Goal: Book appointment/travel/reservation

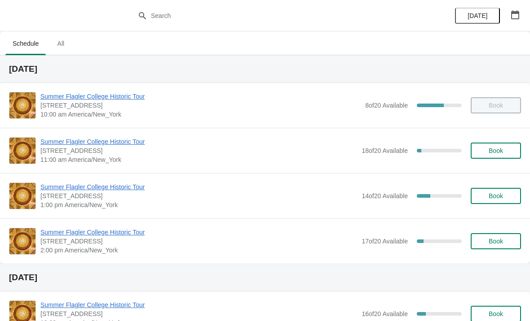
click at [492, 202] on button "Book" at bounding box center [496, 196] width 50 height 16
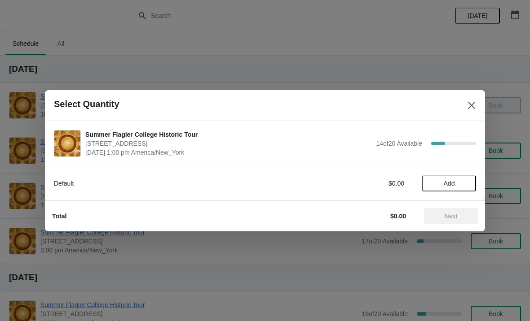
click at [454, 176] on button "Add" at bounding box center [449, 184] width 54 height 16
click at [462, 187] on icon at bounding box center [464, 183] width 9 height 9
click at [463, 185] on icon at bounding box center [464, 183] width 9 height 9
click at [454, 221] on button "Next" at bounding box center [451, 216] width 54 height 16
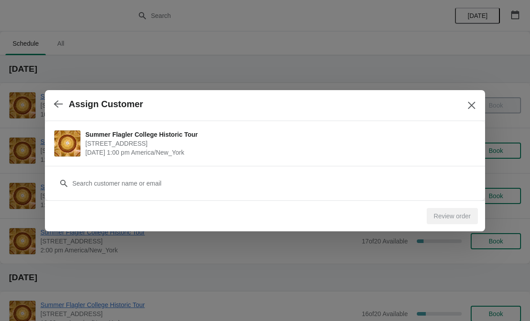
click at [404, 173] on div "Customer" at bounding box center [265, 179] width 422 height 25
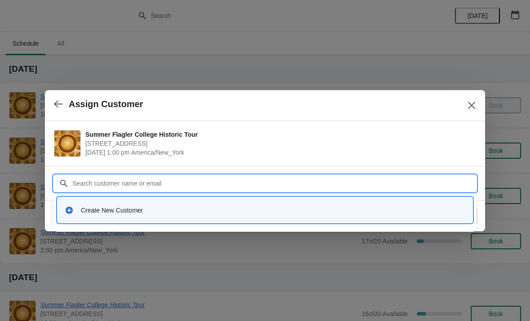
click at [84, 213] on div "Create New Customer" at bounding box center [273, 210] width 384 height 9
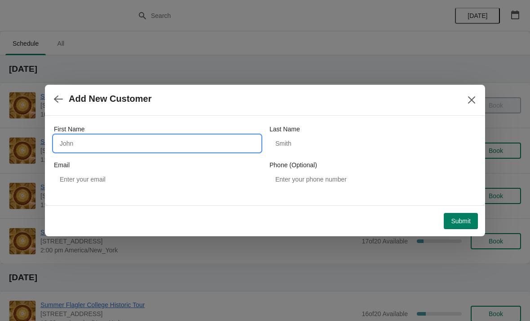
click at [66, 142] on input "First Name" at bounding box center [157, 144] width 207 height 16
type input "Janet"
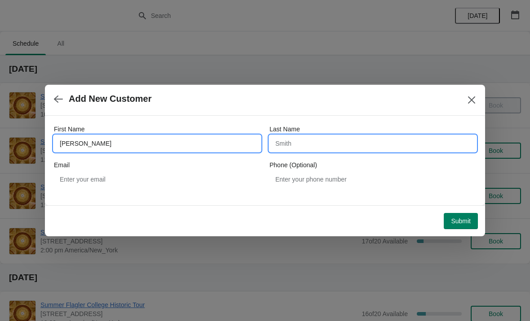
click at [332, 145] on input "Last Name" at bounding box center [372, 144] width 207 height 16
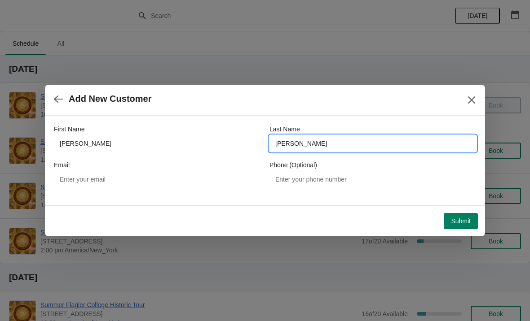
type input "Blalock"
click at [376, 102] on span "Add New Customer" at bounding box center [254, 99] width 400 height 10
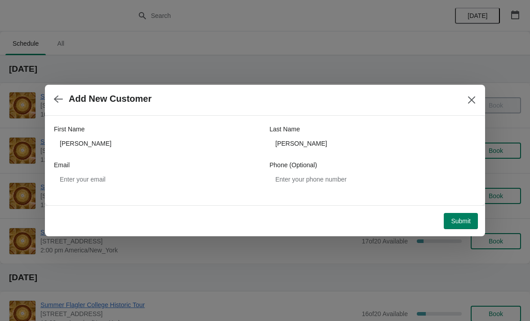
click at [457, 225] on span "Submit" at bounding box center [461, 221] width 20 height 7
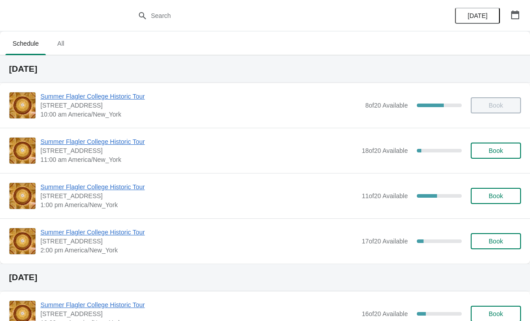
click at [501, 194] on span "Book" at bounding box center [495, 196] width 14 height 7
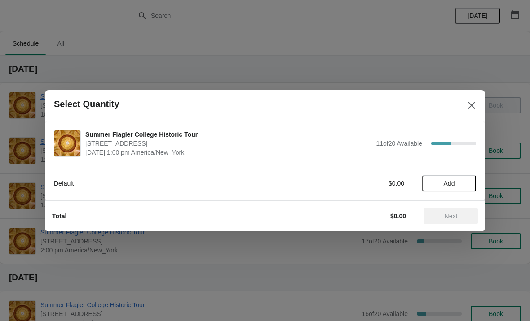
click at [465, 180] on span "Add" at bounding box center [449, 183] width 38 height 7
click at [472, 178] on div "Default $15.00 1" at bounding box center [265, 184] width 422 height 16
click at [467, 180] on icon at bounding box center [464, 183] width 9 height 9
click at [468, 179] on icon at bounding box center [464, 183] width 9 height 9
click at [470, 180] on div "3" at bounding box center [449, 183] width 54 height 9
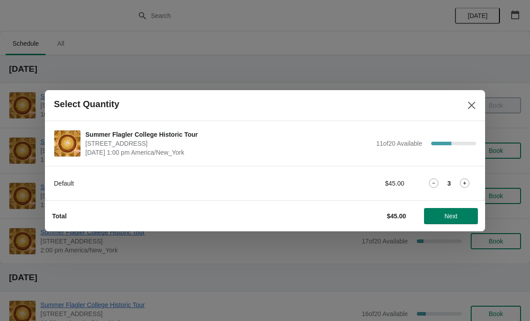
click at [467, 181] on icon at bounding box center [464, 183] width 9 height 9
click at [456, 210] on button "Next" at bounding box center [451, 216] width 54 height 16
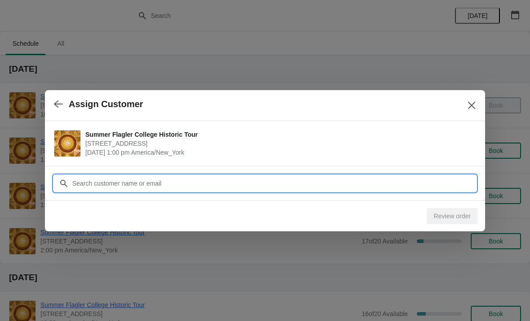
click at [461, 181] on input "Customer" at bounding box center [274, 184] width 404 height 16
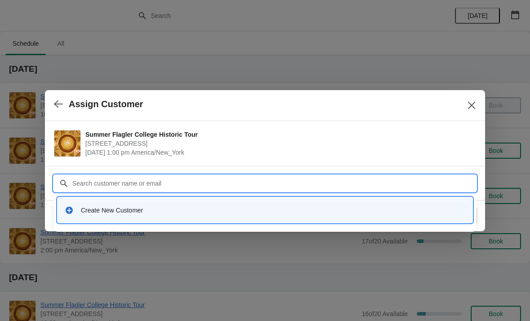
click at [76, 205] on div "Create New Customer" at bounding box center [265, 210] width 408 height 18
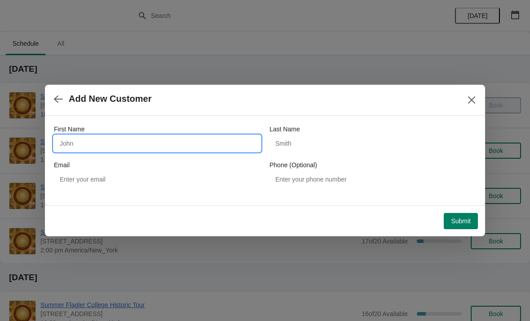
click at [74, 146] on input "First Name" at bounding box center [157, 144] width 207 height 16
type input "Amy"
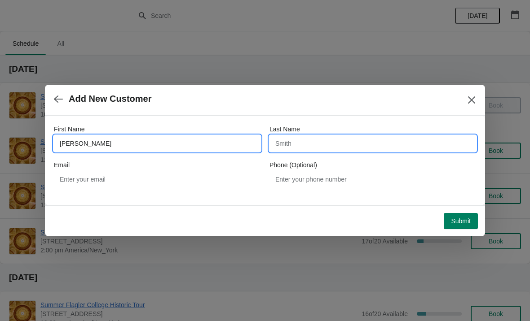
click at [412, 143] on input "Last Name" at bounding box center [372, 144] width 207 height 16
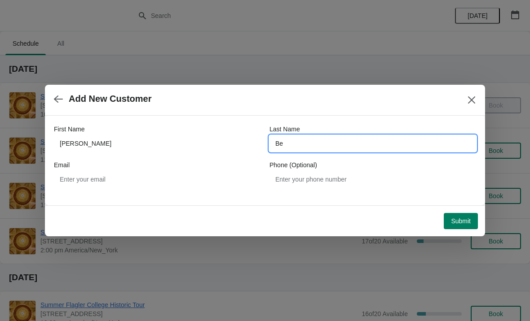
type input "Beb"
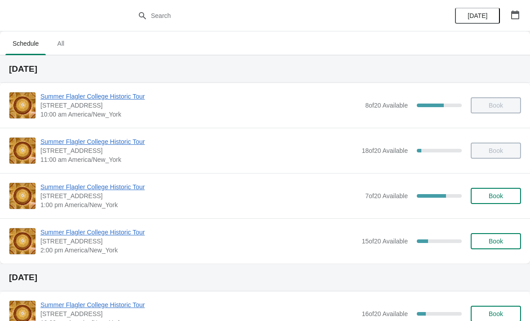
click at [506, 197] on span "Book" at bounding box center [496, 196] width 34 height 7
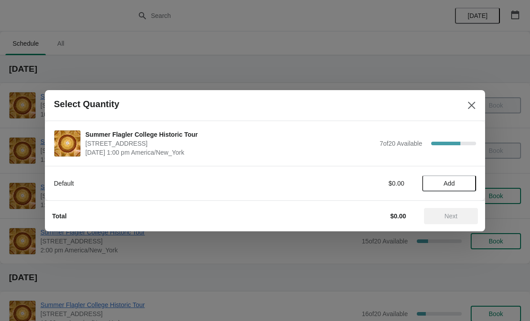
click at [450, 189] on button "Add" at bounding box center [449, 184] width 54 height 16
click at [465, 185] on icon at bounding box center [464, 183] width 9 height 9
click at [459, 223] on button "Next" at bounding box center [451, 216] width 54 height 16
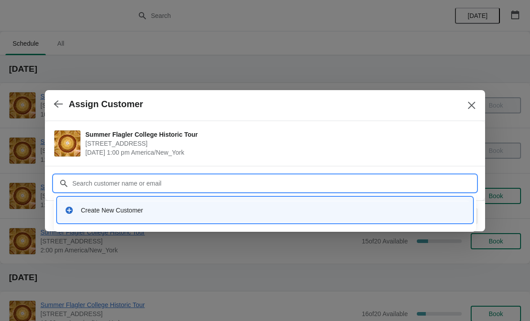
click at [165, 217] on div "Create New Customer" at bounding box center [265, 210] width 408 height 18
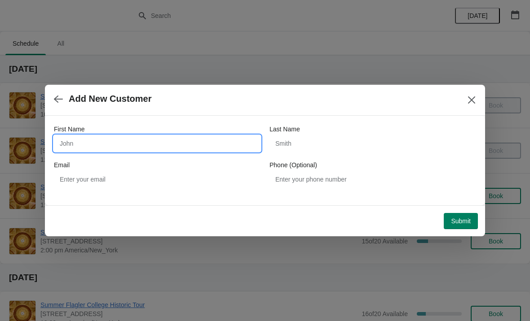
click at [233, 142] on input "First Name" at bounding box center [157, 144] width 207 height 16
type input "John"
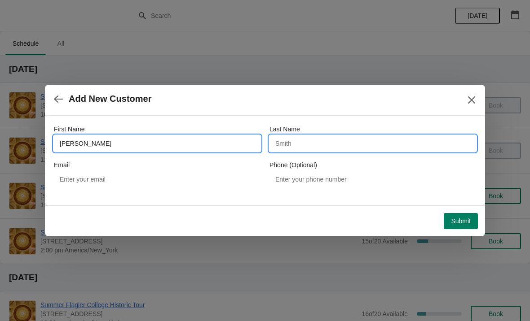
click at [337, 141] on input "Last Name" at bounding box center [372, 144] width 207 height 16
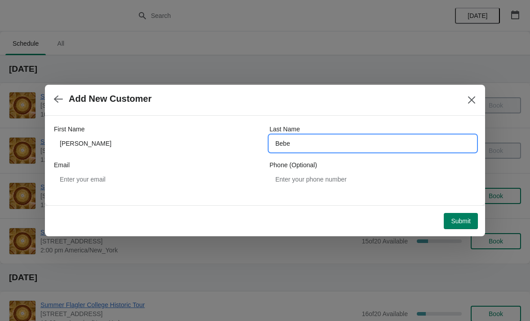
type input "Bebee"
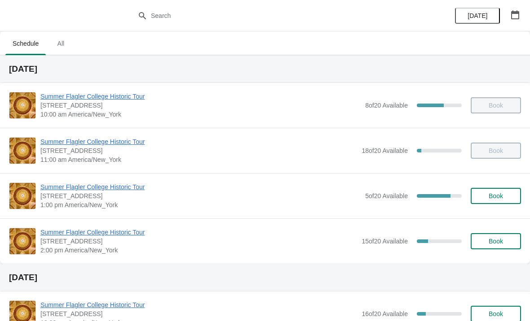
click at [495, 194] on span "Book" at bounding box center [495, 196] width 14 height 7
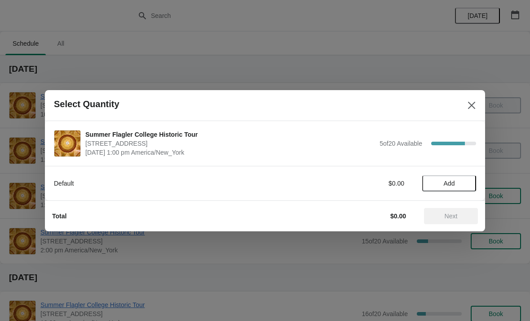
click at [462, 182] on span "Add" at bounding box center [449, 183] width 38 height 7
click at [466, 184] on icon at bounding box center [464, 183] width 9 height 9
click at [457, 215] on span "Next" at bounding box center [450, 216] width 13 height 7
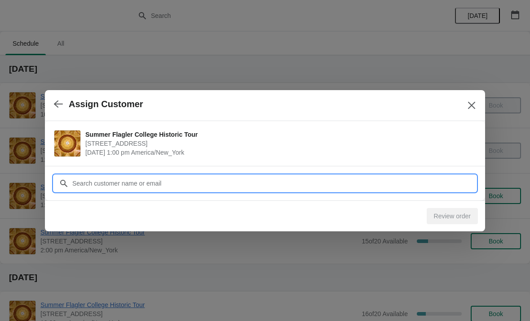
click at [460, 185] on input "Customer" at bounding box center [274, 184] width 404 height 16
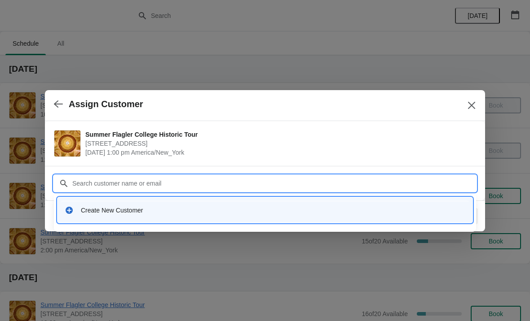
click at [83, 214] on div "Create New Customer" at bounding box center [273, 210] width 384 height 9
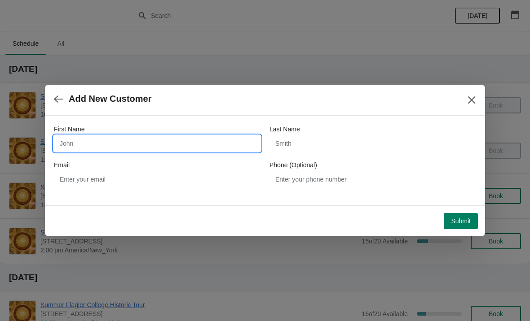
click at [101, 145] on input "First Name" at bounding box center [157, 144] width 207 height 16
type input "Charles"
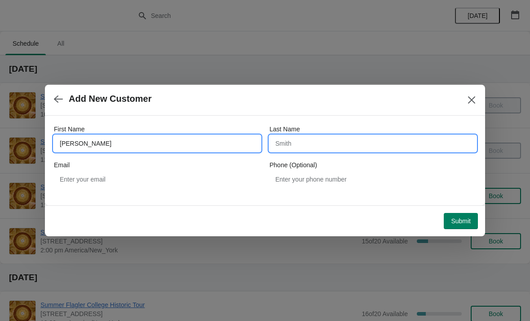
click at [363, 140] on input "Last Name" at bounding box center [372, 144] width 207 height 16
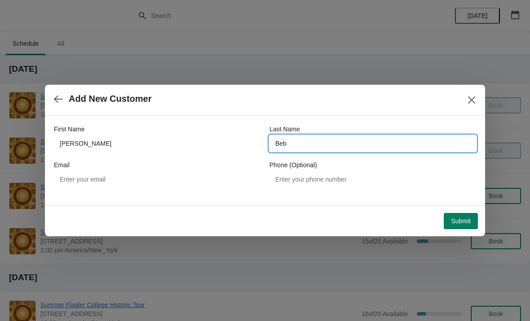
type input "Bebe"
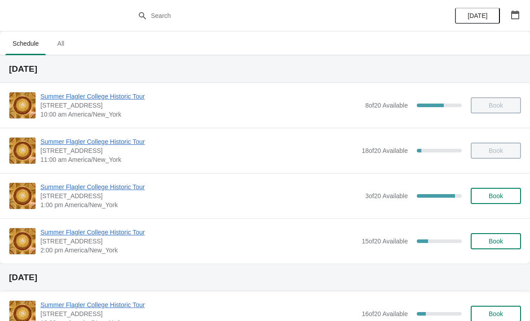
click at [503, 203] on button "Book" at bounding box center [496, 196] width 50 height 16
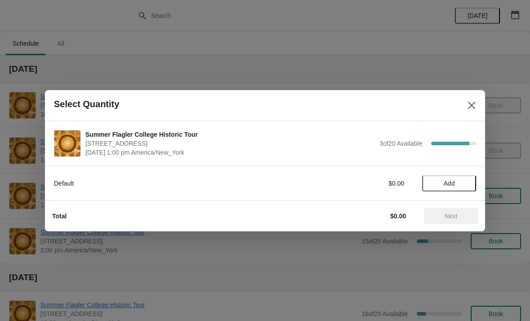
click at [463, 181] on span "Add" at bounding box center [449, 183] width 38 height 7
click at [462, 215] on span "Next" at bounding box center [451, 216] width 40 height 7
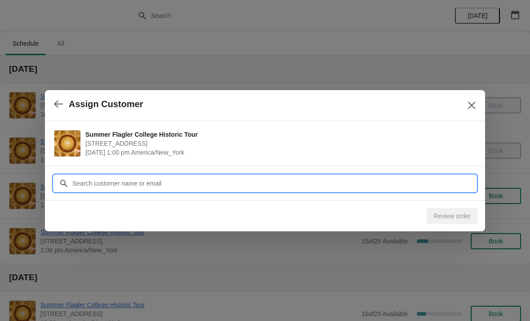
click at [440, 186] on input "Customer" at bounding box center [274, 184] width 404 height 16
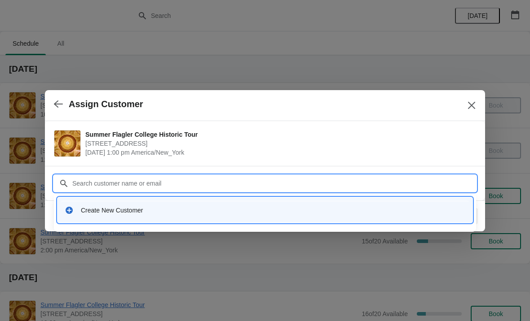
click at [211, 213] on div "Create New Customer" at bounding box center [273, 210] width 384 height 9
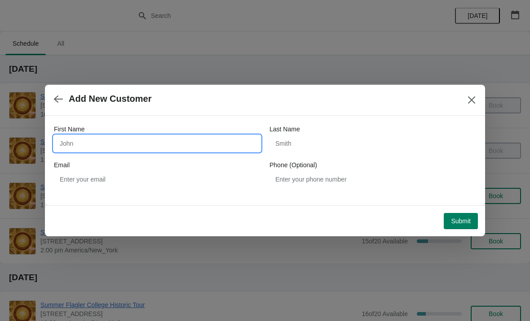
click at [91, 151] on input "First Name" at bounding box center [157, 144] width 207 height 16
type input "Jacob"
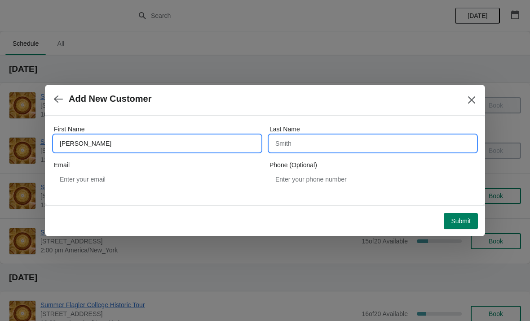
click at [344, 150] on input "Last Name" at bounding box center [372, 144] width 207 height 16
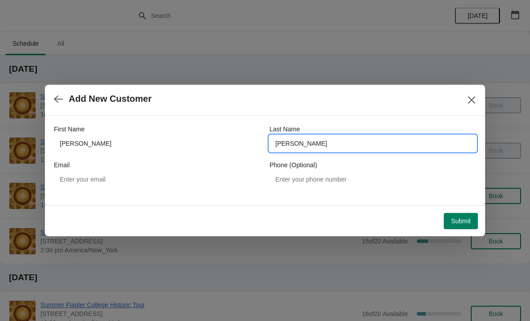
type input "Bebee"
click at [363, 103] on span "Add New Customer" at bounding box center [254, 99] width 400 height 10
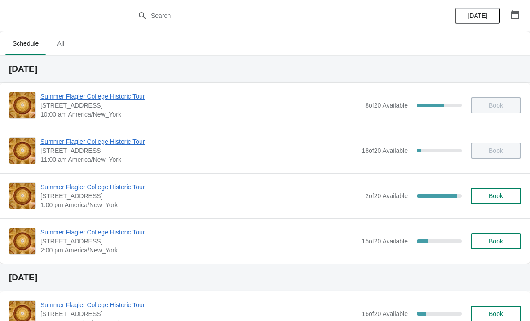
click at [135, 190] on span "Summer Flagler College Historic Tour" at bounding box center [200, 187] width 320 height 9
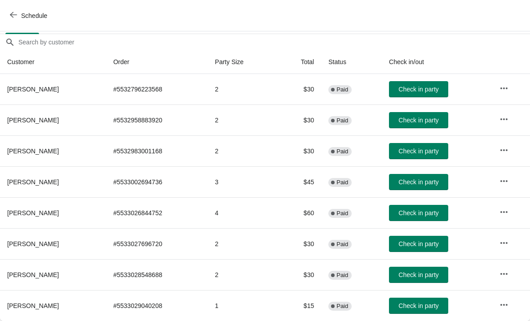
scroll to position [75, 0]
click at [409, 312] on button "Check in party" at bounding box center [418, 306] width 59 height 16
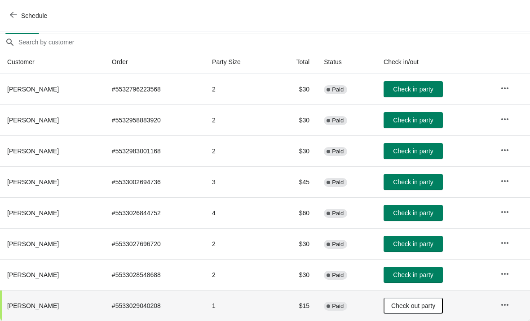
click at [409, 273] on span "Check in party" at bounding box center [413, 275] width 40 height 7
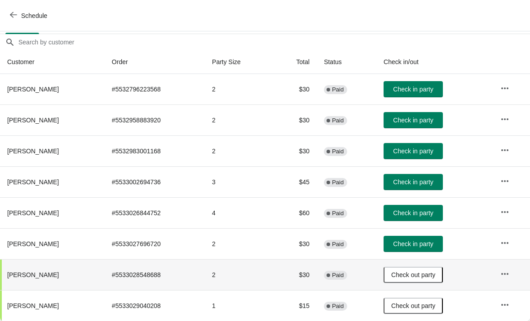
click at [415, 240] on button "Check in party" at bounding box center [412, 244] width 59 height 16
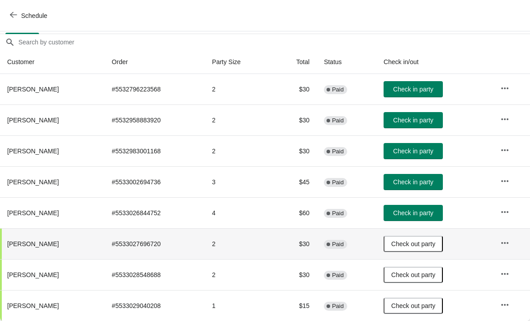
click at [419, 212] on span "Check in party" at bounding box center [413, 213] width 40 height 7
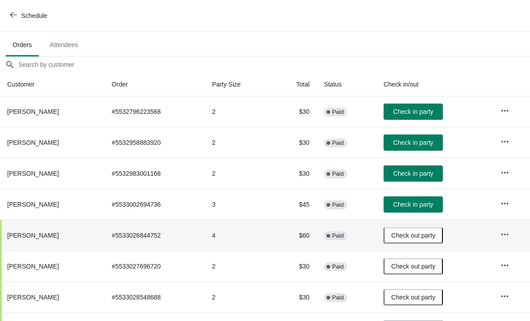
scroll to position [53, 0]
click at [8, 16] on button "Schedule" at bounding box center [29, 16] width 50 height 16
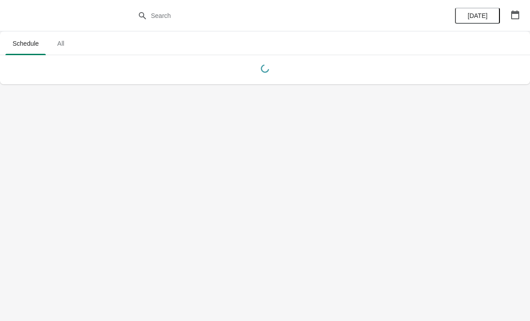
scroll to position [0, 0]
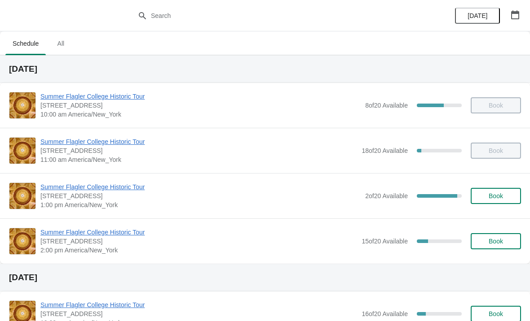
click at [492, 239] on span "Book" at bounding box center [495, 241] width 14 height 7
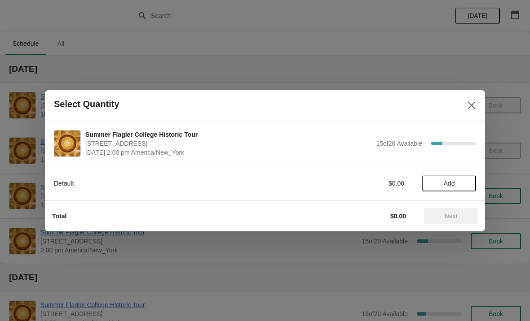
click at [459, 204] on div "Total $0.00 Next" at bounding box center [261, 212] width 433 height 23
click at [454, 186] on span "Add" at bounding box center [449, 183] width 11 height 7
click at [488, 189] on div at bounding box center [265, 160] width 530 height 321
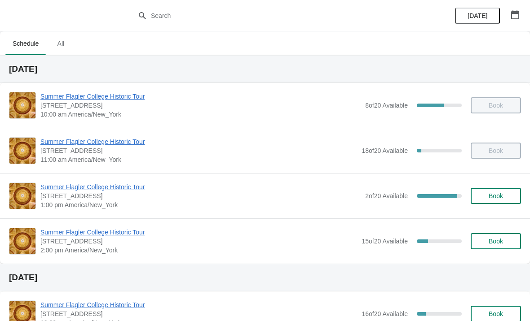
click at [501, 233] on button "Book" at bounding box center [496, 241] width 50 height 16
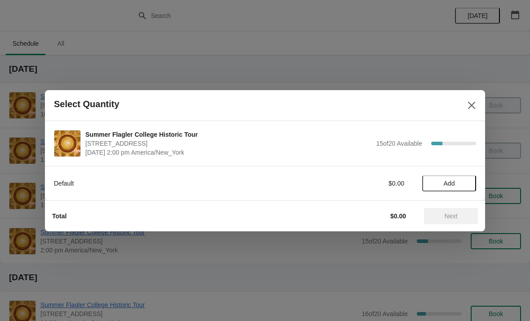
click at [461, 176] on button "Add" at bounding box center [449, 184] width 54 height 16
click at [466, 184] on icon at bounding box center [464, 183] width 9 height 9
click at [450, 216] on span "Next" at bounding box center [450, 216] width 13 height 7
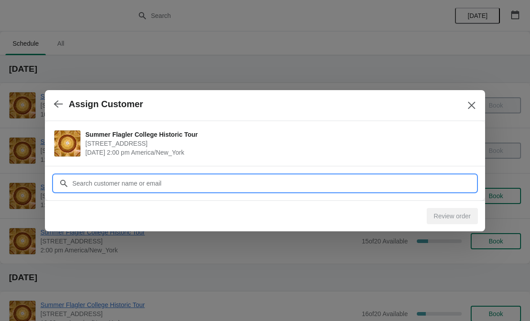
click at [393, 181] on input "Customer" at bounding box center [274, 184] width 404 height 16
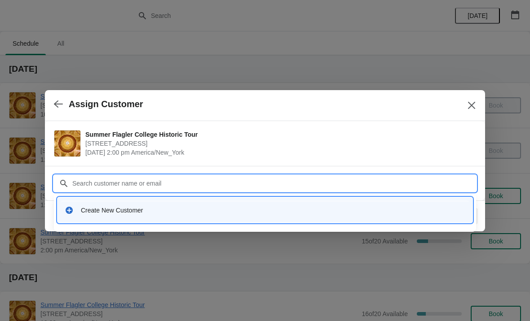
click at [162, 212] on div "Create New Customer" at bounding box center [273, 210] width 384 height 9
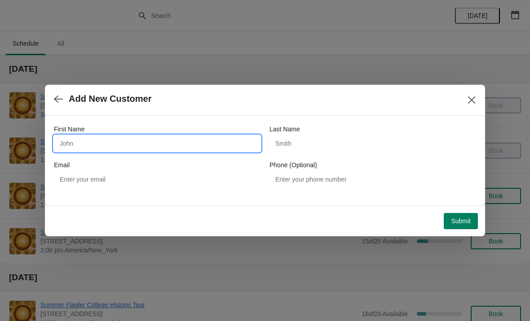
click at [74, 141] on input "First Name" at bounding box center [157, 144] width 207 height 16
type input "David"
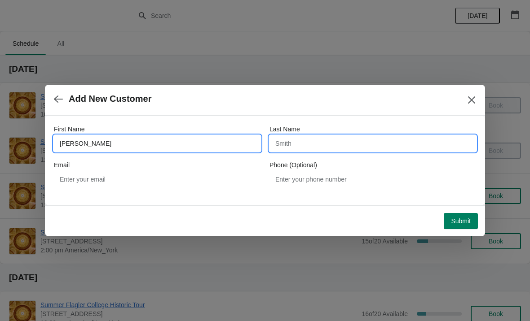
click at [402, 142] on input "Last Name" at bounding box center [372, 144] width 207 height 16
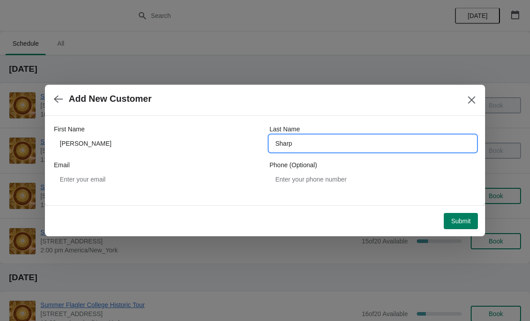
type input "Sharp"
click at [442, 102] on span "Add New Customer" at bounding box center [254, 99] width 400 height 10
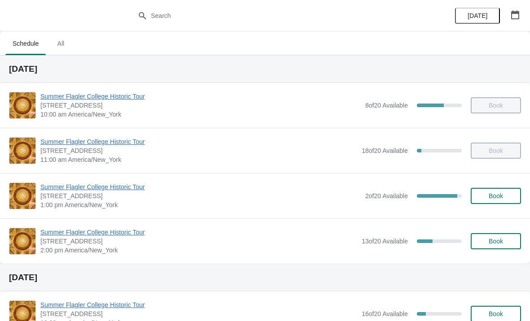
click at [497, 220] on div "Summer Flagler College Historic Tour [STREET_ADDRESS][PERSON_NAME] 2:00 pm [GEO…" at bounding box center [265, 241] width 530 height 45
click at [506, 196] on span "Book" at bounding box center [496, 196] width 34 height 7
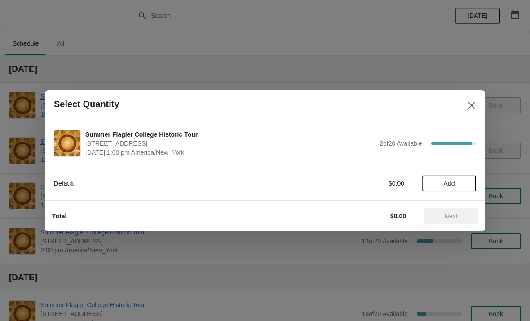
click at [448, 191] on button "Add" at bounding box center [449, 184] width 54 height 16
click at [466, 184] on icon at bounding box center [464, 183] width 9 height 9
click at [461, 187] on icon at bounding box center [464, 183] width 9 height 9
click at [460, 191] on div "Default $45.00 3" at bounding box center [265, 184] width 422 height 16
click at [464, 184] on icon at bounding box center [464, 183] width 3 height 3
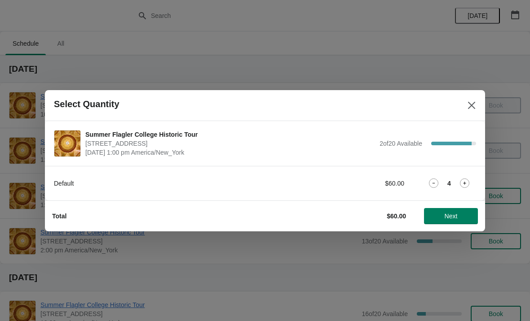
click at [462, 186] on icon at bounding box center [464, 183] width 9 height 9
click at [463, 184] on icon at bounding box center [464, 183] width 9 height 9
click at [466, 185] on icon at bounding box center [464, 183] width 9 height 9
click at [454, 222] on button "Next" at bounding box center [451, 216] width 54 height 16
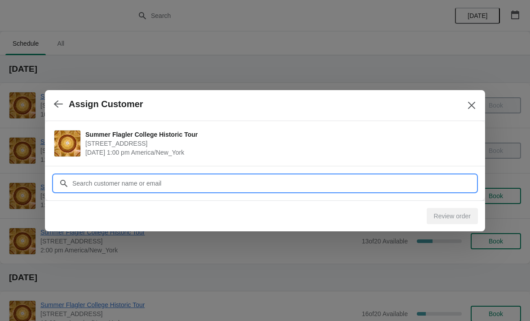
click at [185, 183] on input "Customer" at bounding box center [274, 184] width 404 height 16
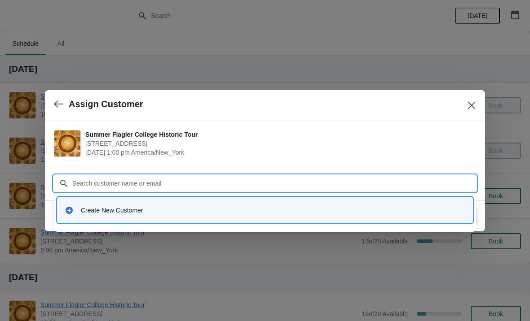
click at [166, 215] on div "Create New Customer" at bounding box center [273, 210] width 384 height 9
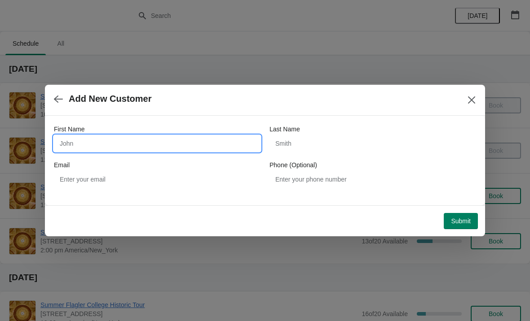
click at [87, 141] on input "First Name" at bounding box center [157, 144] width 207 height 16
type input "[PERSON_NAME]"
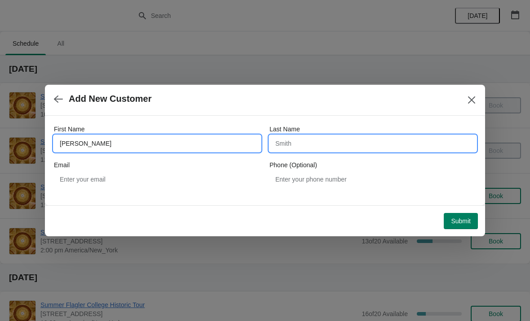
click at [371, 144] on input "Last Name" at bounding box center [372, 144] width 207 height 16
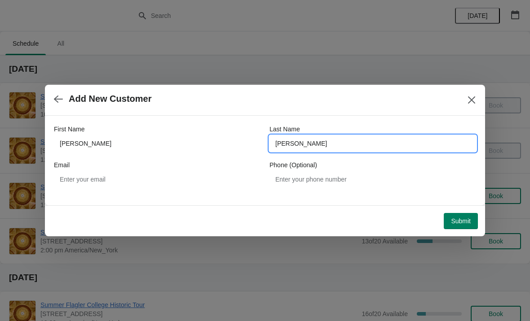
type input "[PERSON_NAME]"
click at [360, 98] on span "Add New Customer" at bounding box center [254, 99] width 400 height 10
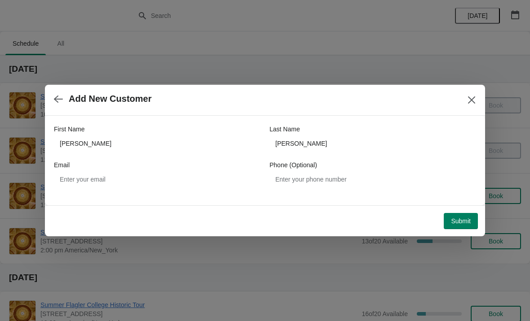
click at [461, 226] on button "Submit" at bounding box center [461, 221] width 34 height 16
